Goal: Information Seeking & Learning: Learn about a topic

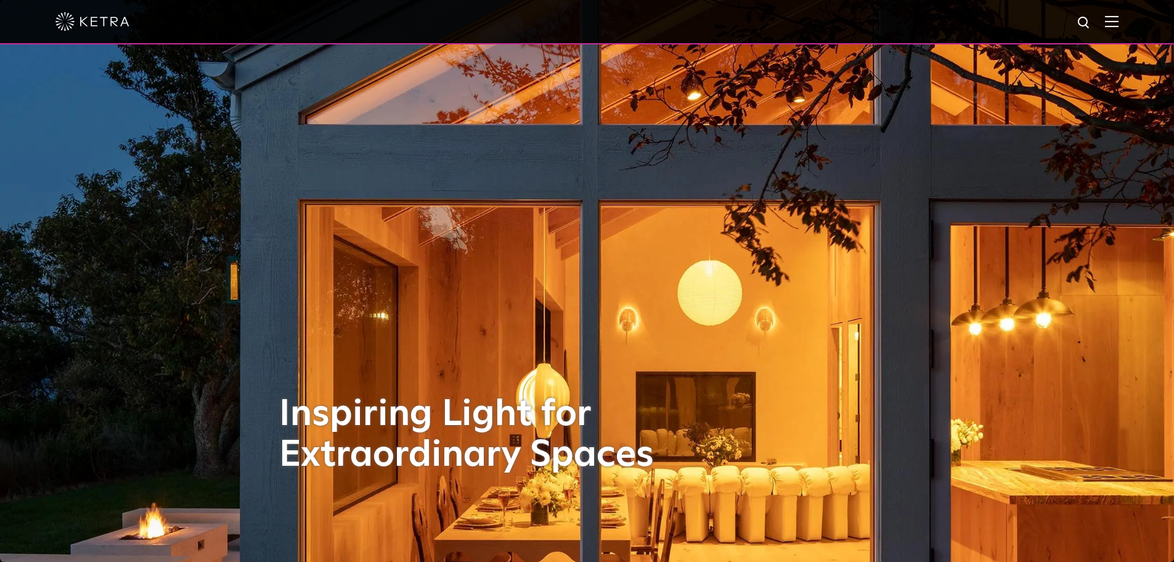
click at [1119, 30] on div at bounding box center [586, 21] width 1063 height 43
click at [1118, 27] on img at bounding box center [1112, 21] width 14 height 12
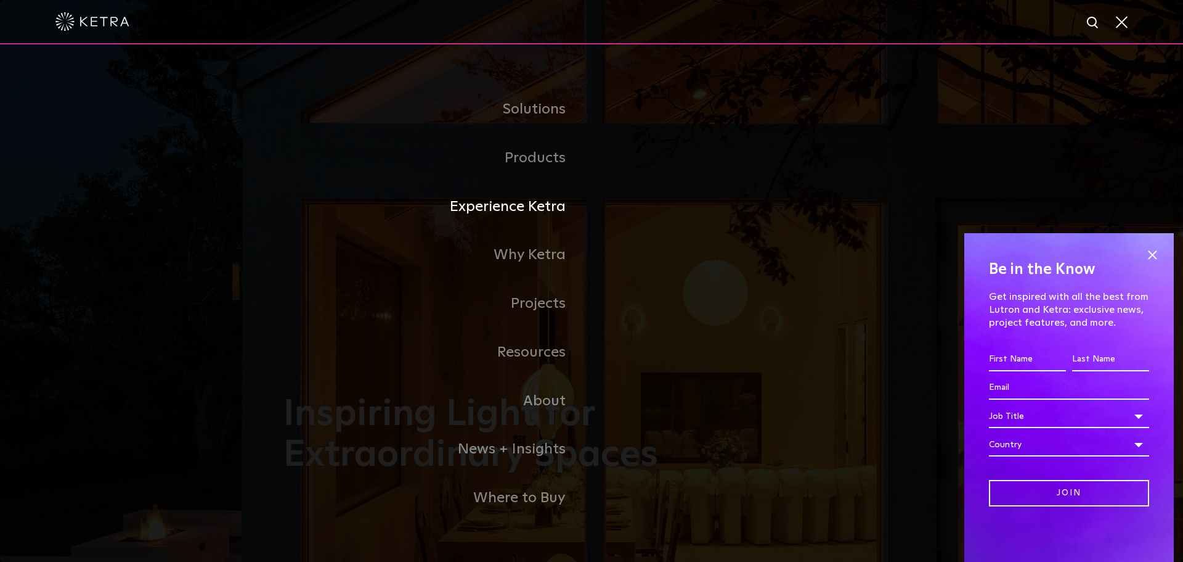
click at [553, 218] on link "Experience Ketra" at bounding box center [438, 206] width 308 height 49
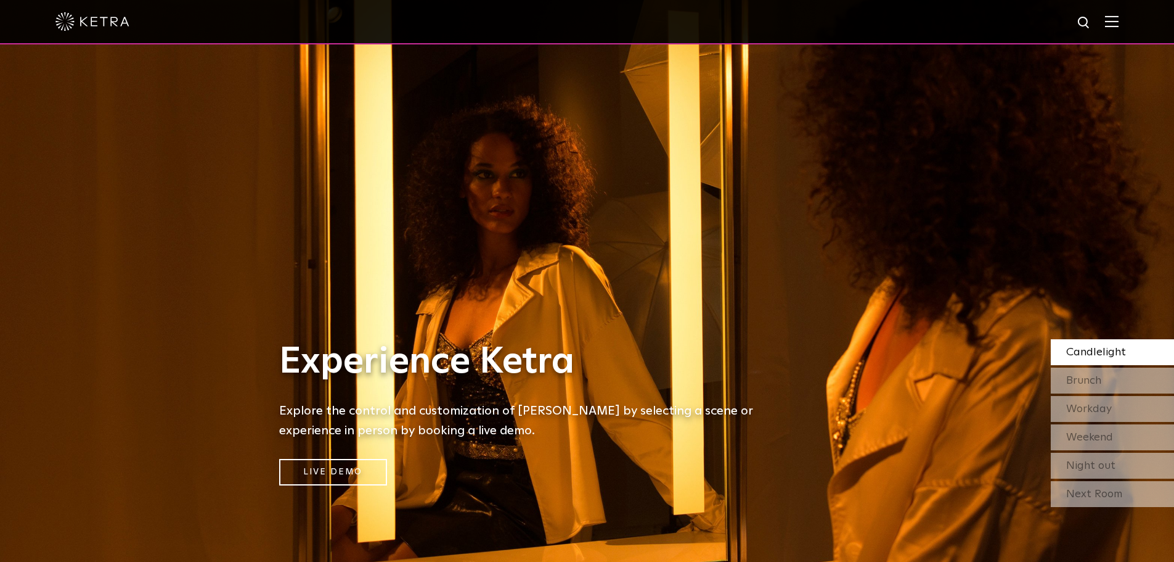
click at [1116, 26] on img at bounding box center [1112, 21] width 14 height 12
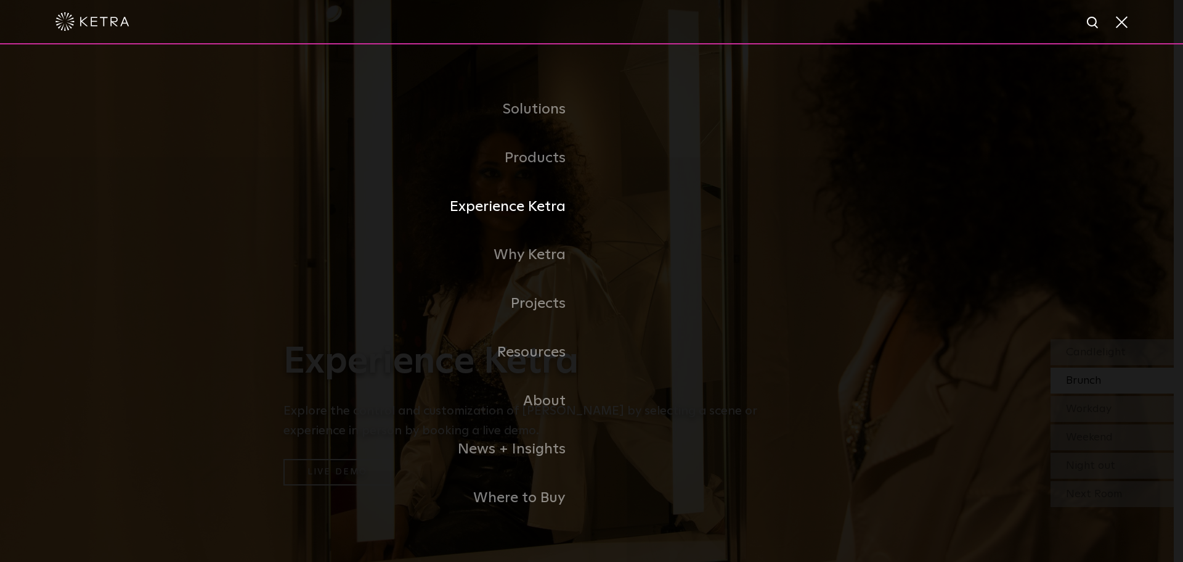
click at [512, 212] on link "Experience Ketra" at bounding box center [438, 206] width 308 height 49
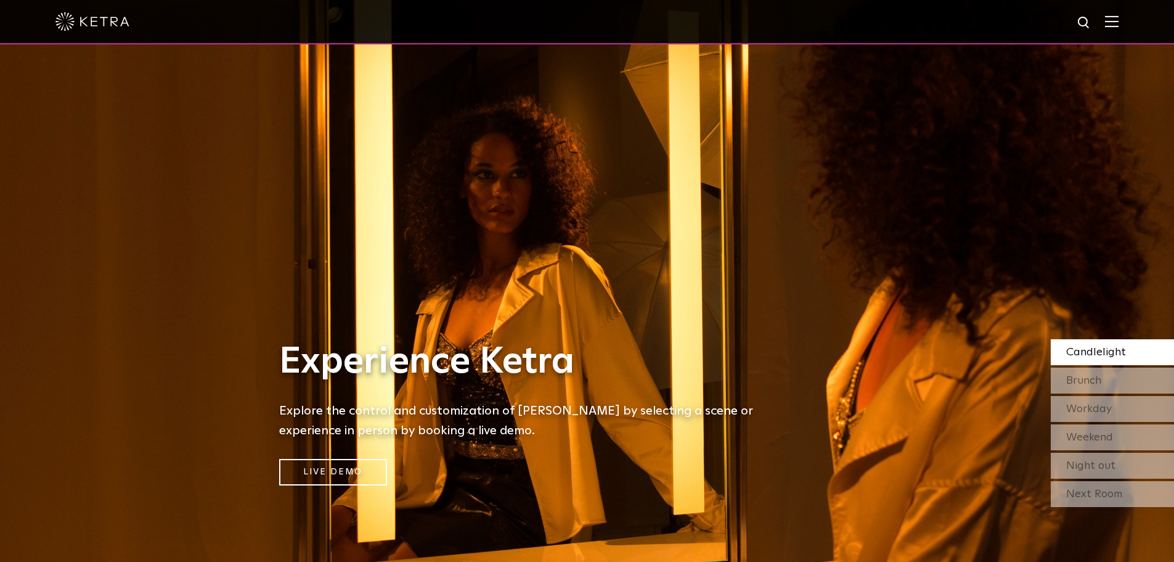
click at [1119, 20] on img at bounding box center [1112, 21] width 14 height 12
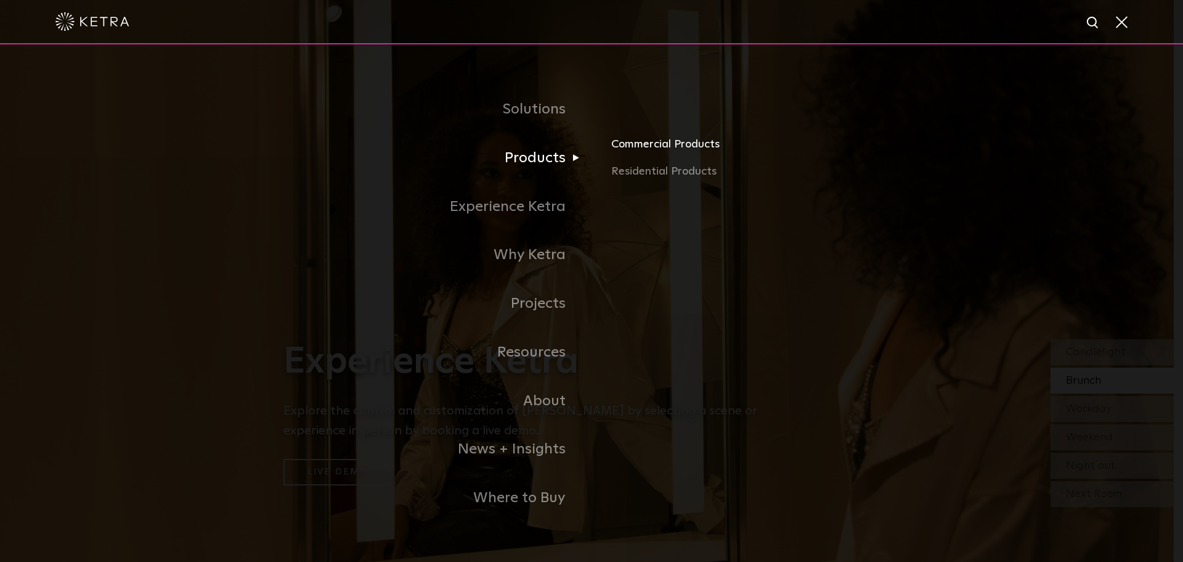
click at [668, 147] on link "Commercial Products" at bounding box center [755, 149] width 288 height 27
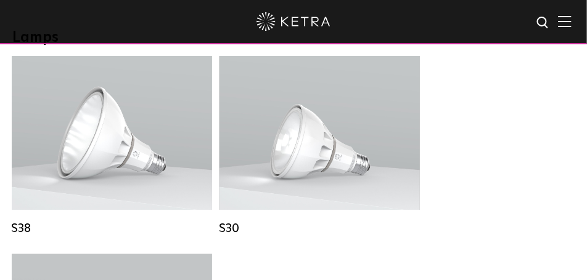
scroll to position [1092, 0]
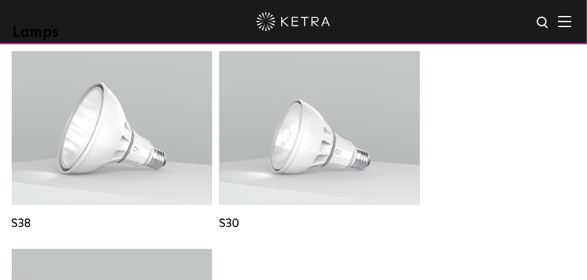
click at [486, 161] on div "S38 Lumen Output: 1100 Colors: White / Black Base Type: E26 Edison Base / GU24 …" at bounding box center [293, 249] width 571 height 397
click at [483, 152] on div "S38 Lumen Output: 1100 Colors: White / Black Base Type: E26 Edison Base / GU24 …" at bounding box center [293, 249] width 571 height 397
